Goal: Find specific page/section: Find specific page/section

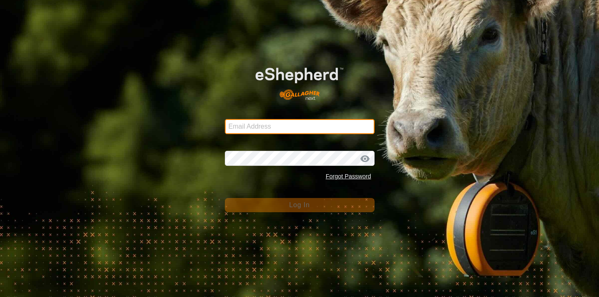
type input "[EMAIL_ADDRESS][DOMAIN_NAME]"
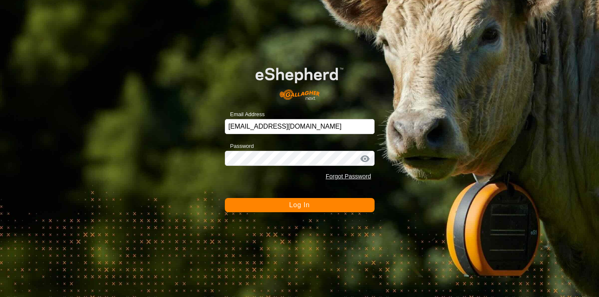
click at [320, 204] on button "Log In" at bounding box center [300, 205] width 150 height 14
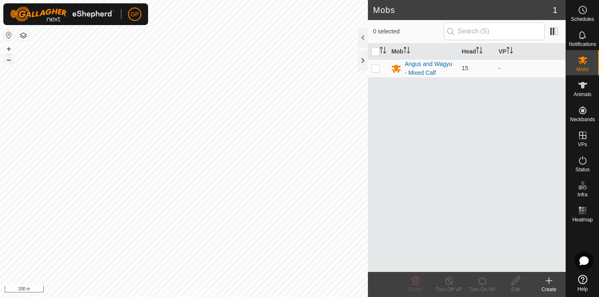
click at [7, 60] on button "–" at bounding box center [9, 60] width 10 height 10
click at [8, 49] on button "+" at bounding box center [9, 49] width 10 height 10
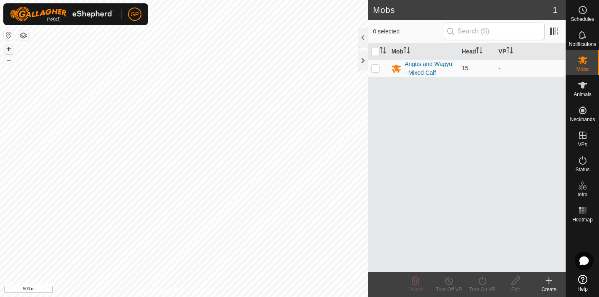
click at [8, 49] on button "+" at bounding box center [9, 49] width 10 height 10
